Goal: Check status: Check status

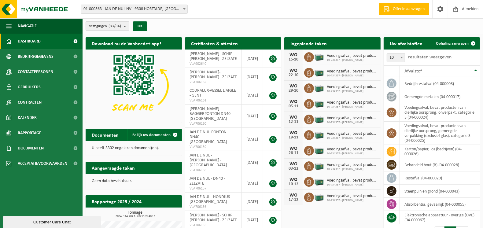
click at [125, 24] on b "submit" at bounding box center [127, 26] width 6 height 9
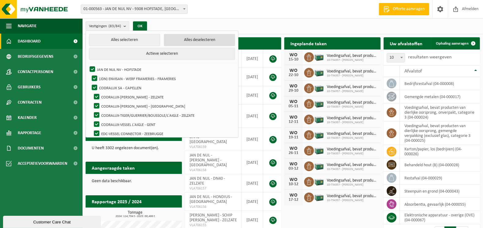
click at [185, 41] on button "Alles deselecteren" at bounding box center [199, 40] width 71 height 12
checkbox input "false"
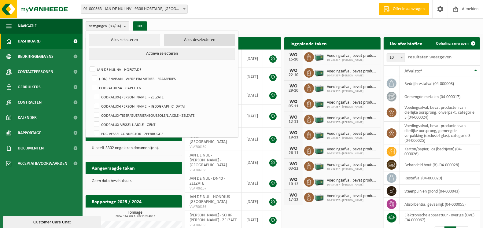
checkbox input "false"
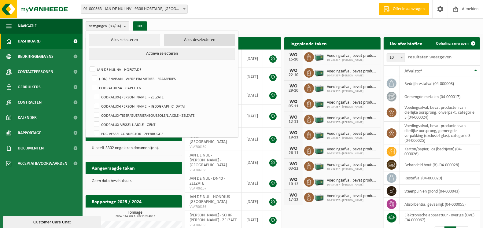
checkbox input "false"
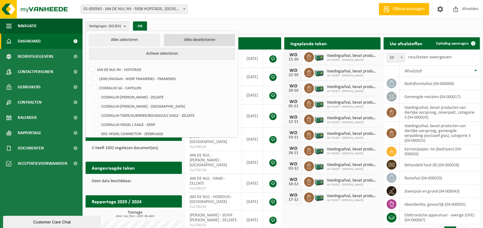
checkbox input "false"
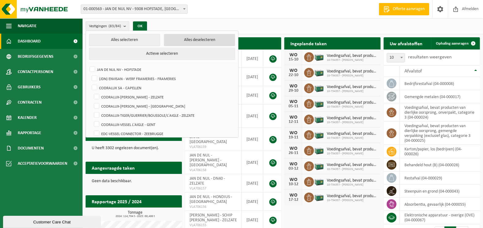
checkbox input "false"
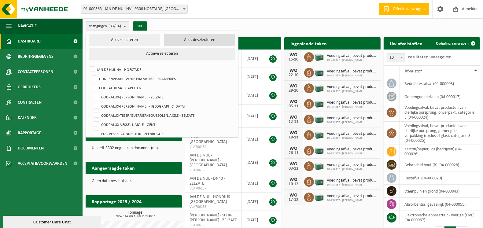
checkbox input "false"
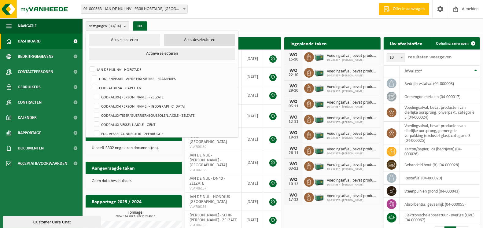
checkbox input "false"
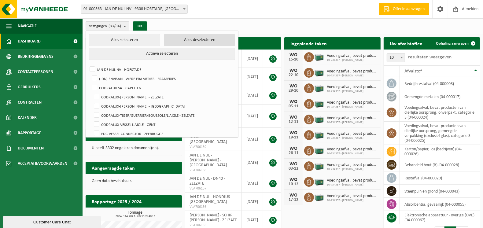
checkbox input "false"
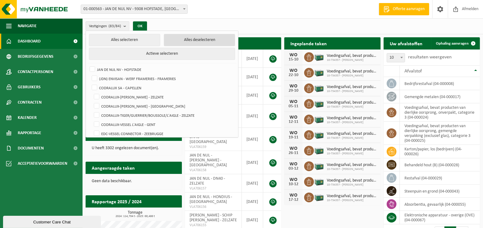
checkbox input "false"
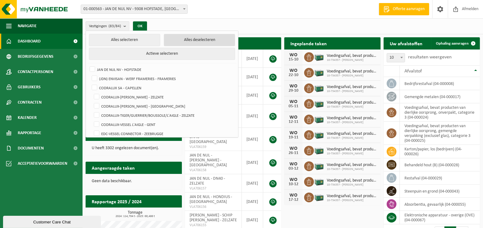
checkbox input "false"
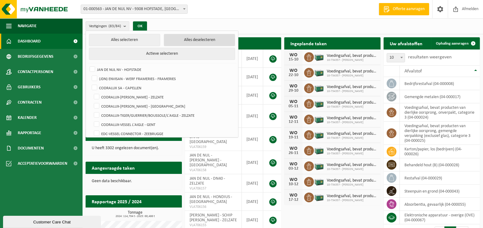
checkbox input "false"
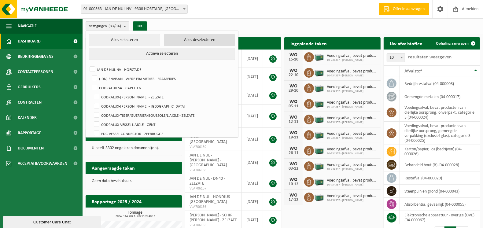
checkbox input "false"
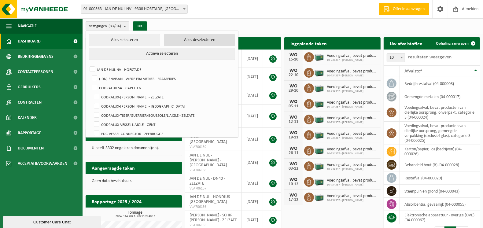
checkbox input "false"
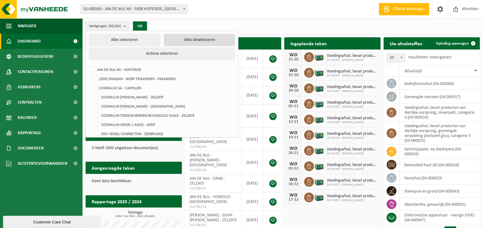
checkbox input "false"
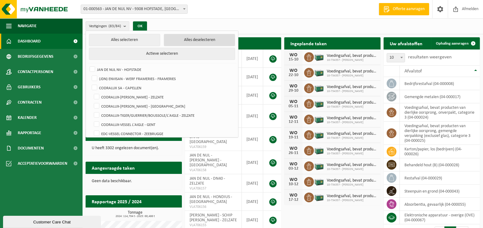
checkbox input "false"
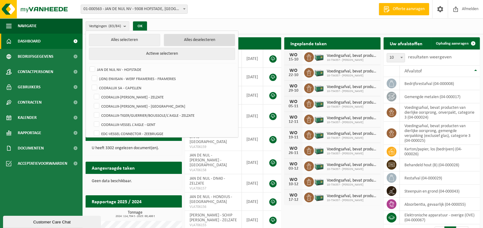
checkbox input "false"
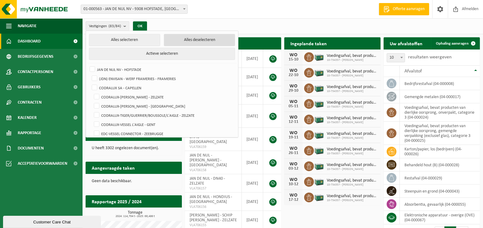
checkbox input "false"
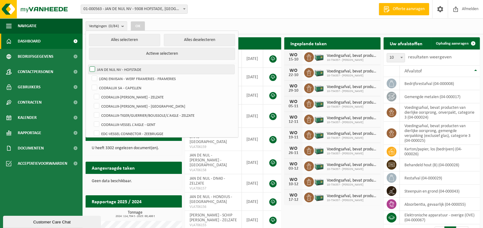
click at [105, 68] on label "JAN DE NUL NV - HOFSTADE" at bounding box center [161, 69] width 146 height 9
click at [87, 65] on input "JAN DE NUL NV - HOFSTADE" at bounding box center [87, 65] width 0 height 0
checkbox input "true"
click at [145, 24] on button "OK" at bounding box center [138, 26] width 14 height 10
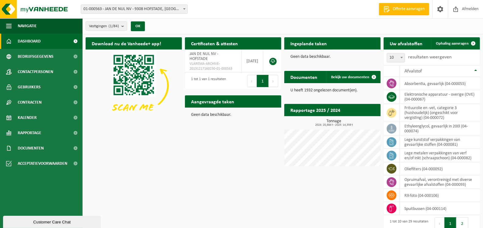
click at [358, 54] on span "Bekijk uw kalender" at bounding box center [353, 56] width 31 height 4
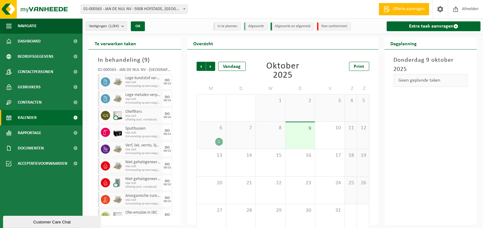
click at [217, 142] on div "1" at bounding box center [219, 142] width 8 height 8
